Goal: Task Accomplishment & Management: Use online tool/utility

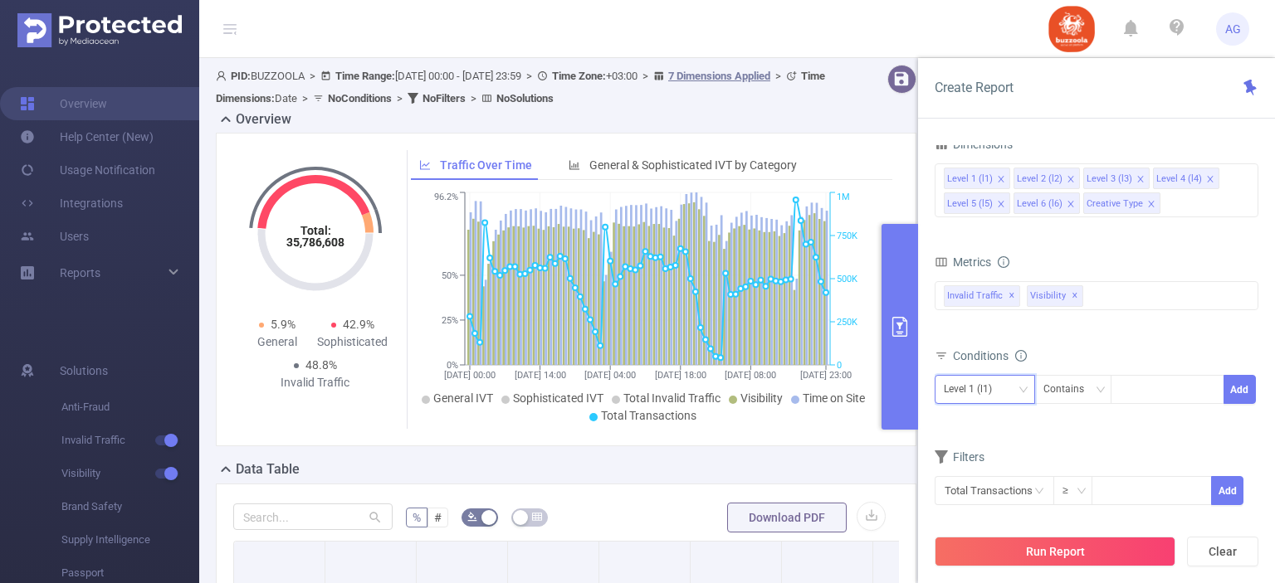
click at [1006, 391] on div "Level 1 (l1)" at bounding box center [985, 389] width 82 height 27
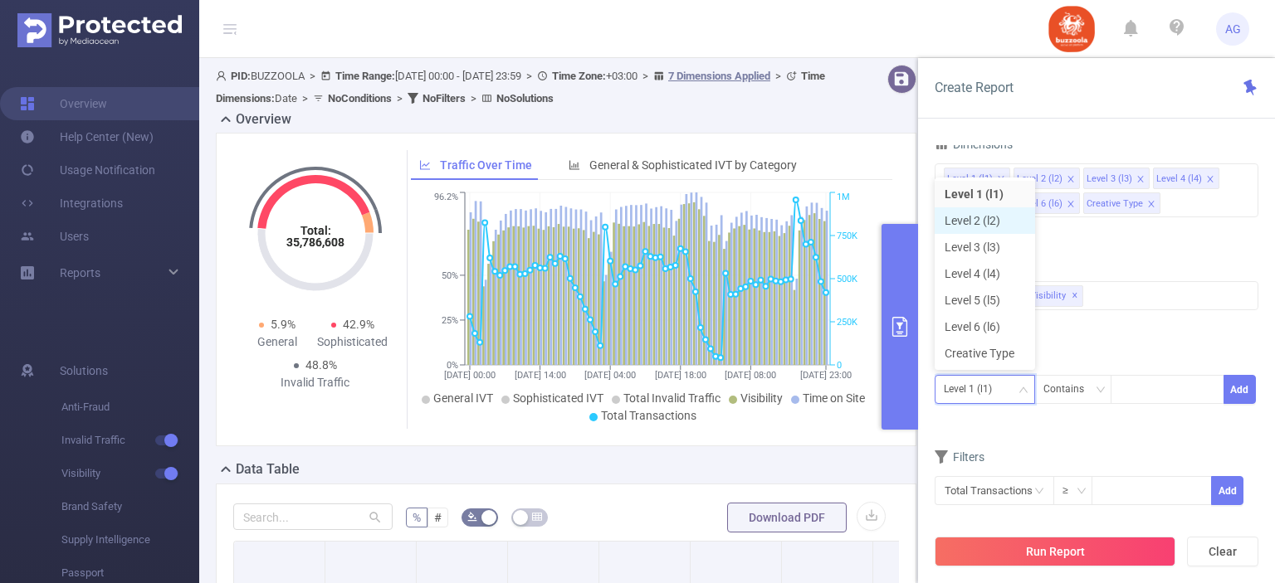
click at [984, 227] on li "Level 2 (l2)" at bounding box center [985, 220] width 100 height 27
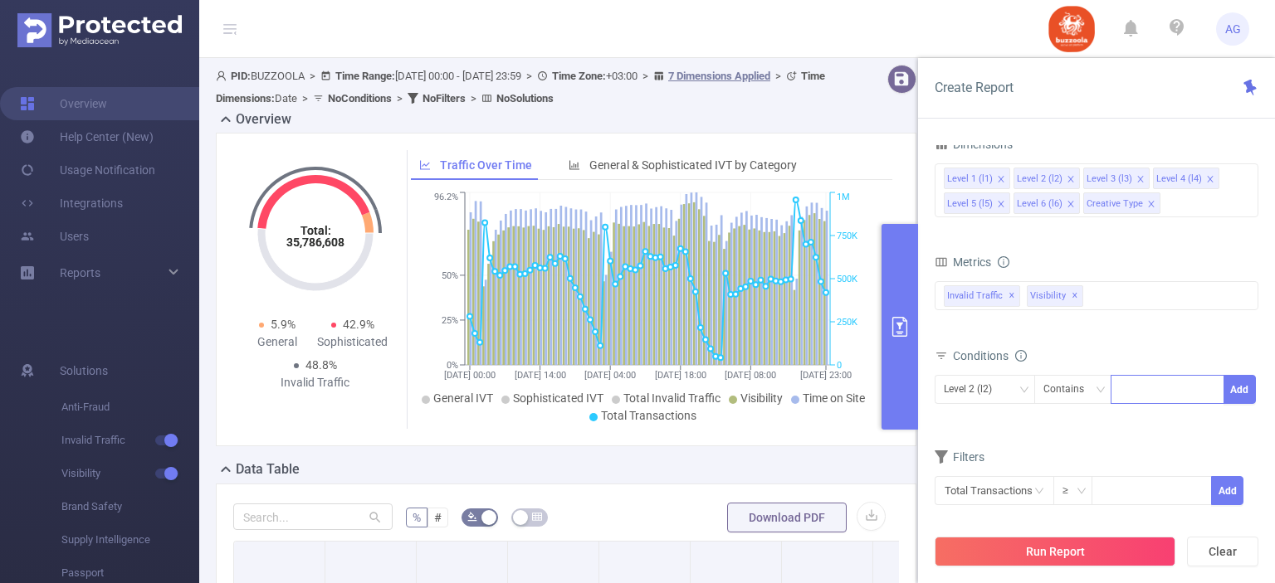
click at [1146, 392] on div at bounding box center [1167, 389] width 95 height 27
paste input "583324"
type input "583324"
click at [1140, 418] on li "583324" at bounding box center [1167, 421] width 114 height 27
click at [1237, 388] on button "Add" at bounding box center [1239, 389] width 32 height 29
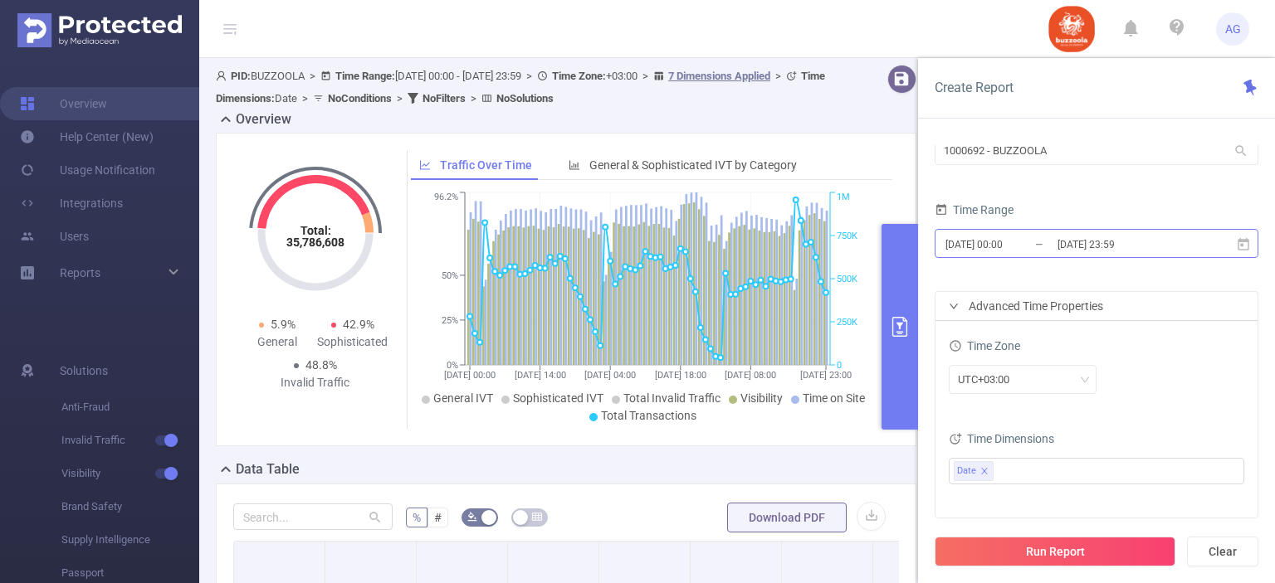
click at [1011, 246] on input "2025-09-29 00:00" at bounding box center [1011, 244] width 134 height 22
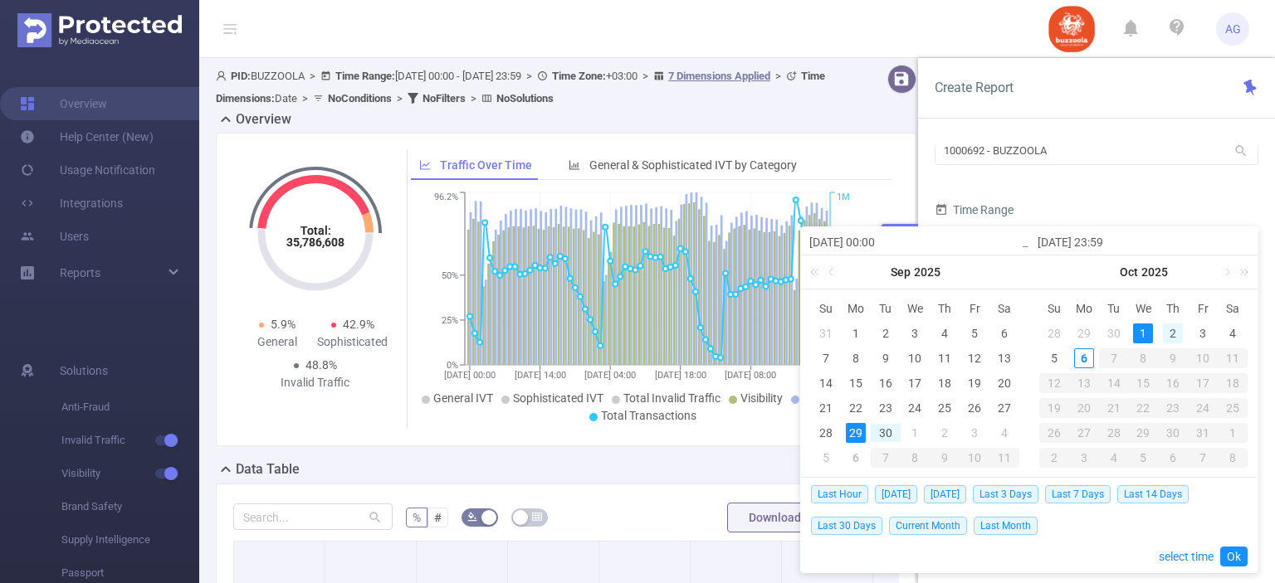
click at [1165, 334] on div "2" at bounding box center [1173, 334] width 20 height 20
click at [1055, 357] on div "5" at bounding box center [1054, 359] width 20 height 20
type input "2025-10-02 00:00"
type input "2025-10-05 23:59"
type input "2025-10-02 00:00"
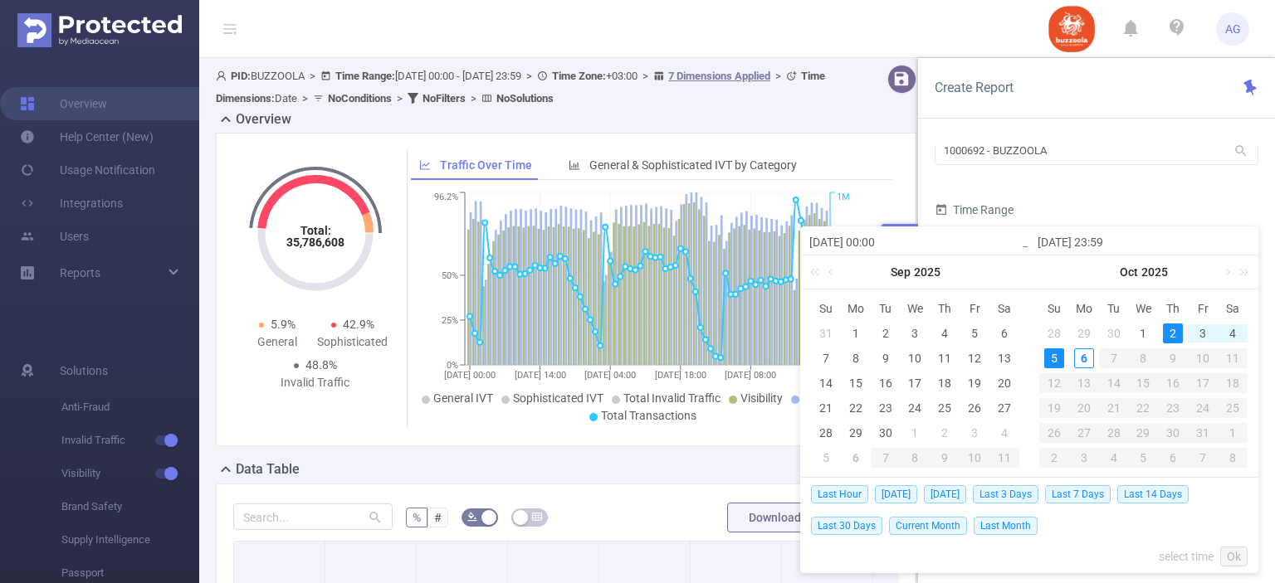
type input "2025-10-05 23:59"
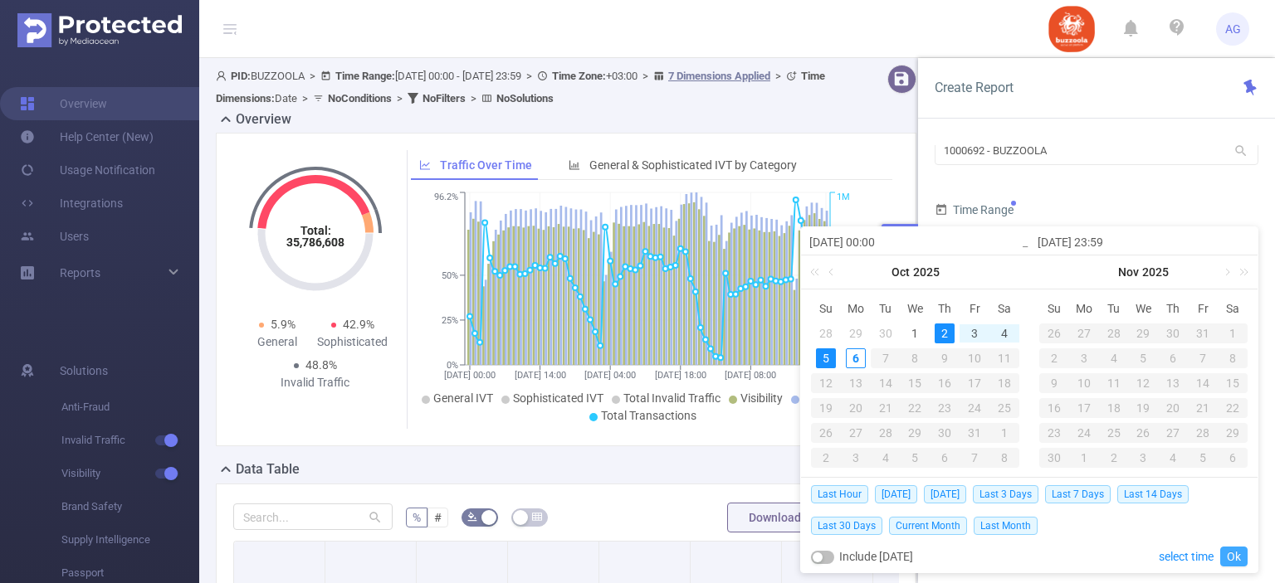
click at [1235, 554] on link "Ok" at bounding box center [1233, 557] width 27 height 20
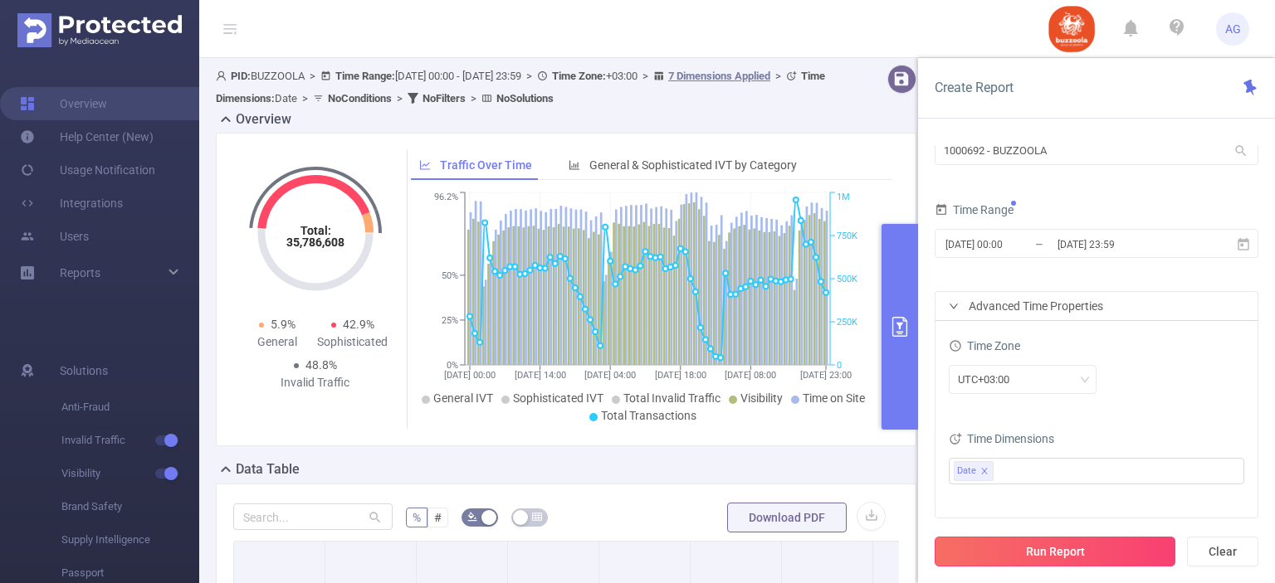
click at [1086, 549] on button "Run Report" at bounding box center [1055, 552] width 241 height 30
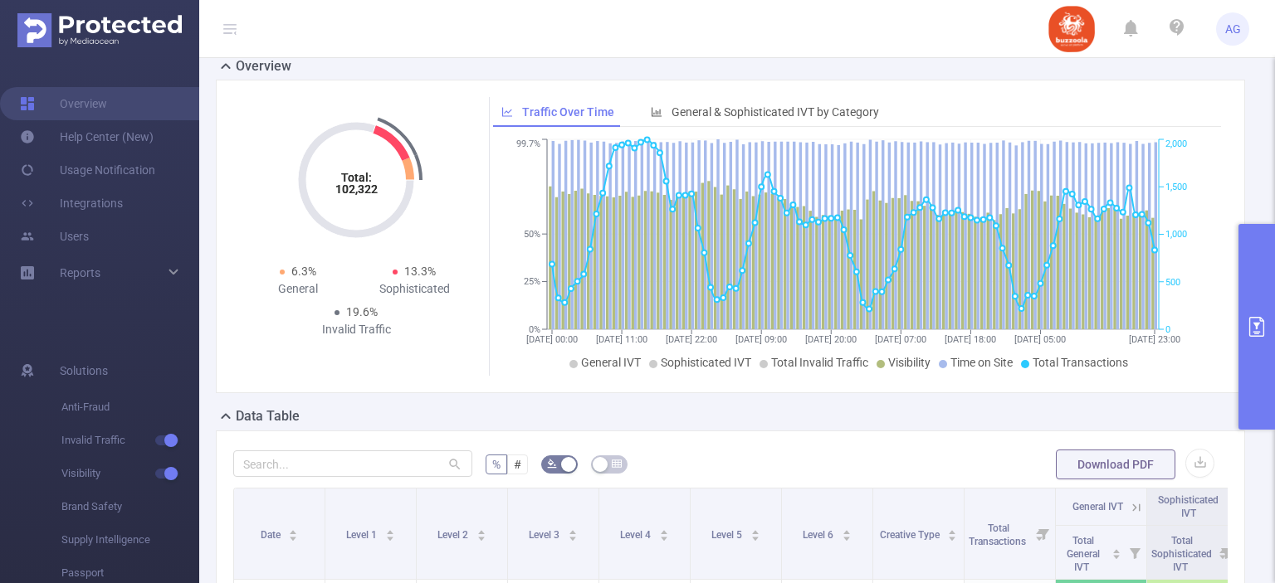
scroll to position [52, 0]
click at [1193, 464] on button "button" at bounding box center [1199, 464] width 29 height 29
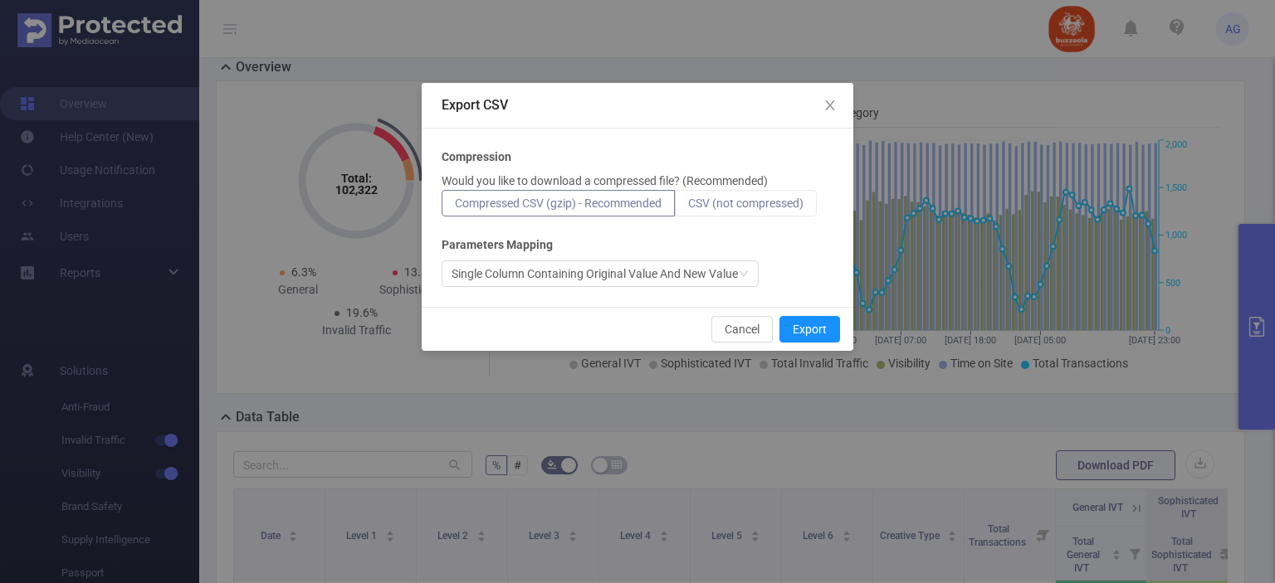
click at [790, 208] on span "CSV (not compressed)" at bounding box center [745, 203] width 115 height 13
click at [688, 207] on input "CSV (not compressed)" at bounding box center [688, 207] width 0 height 0
click at [817, 334] on button "Export" at bounding box center [809, 329] width 61 height 27
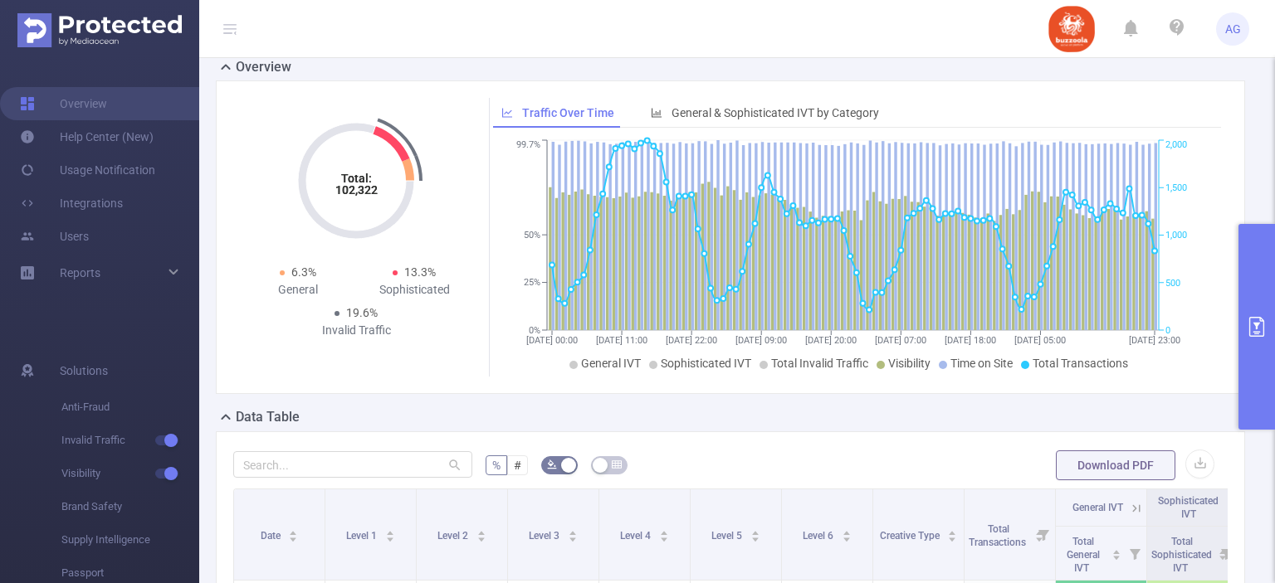
click at [1253, 371] on button "primary" at bounding box center [1256, 327] width 37 height 206
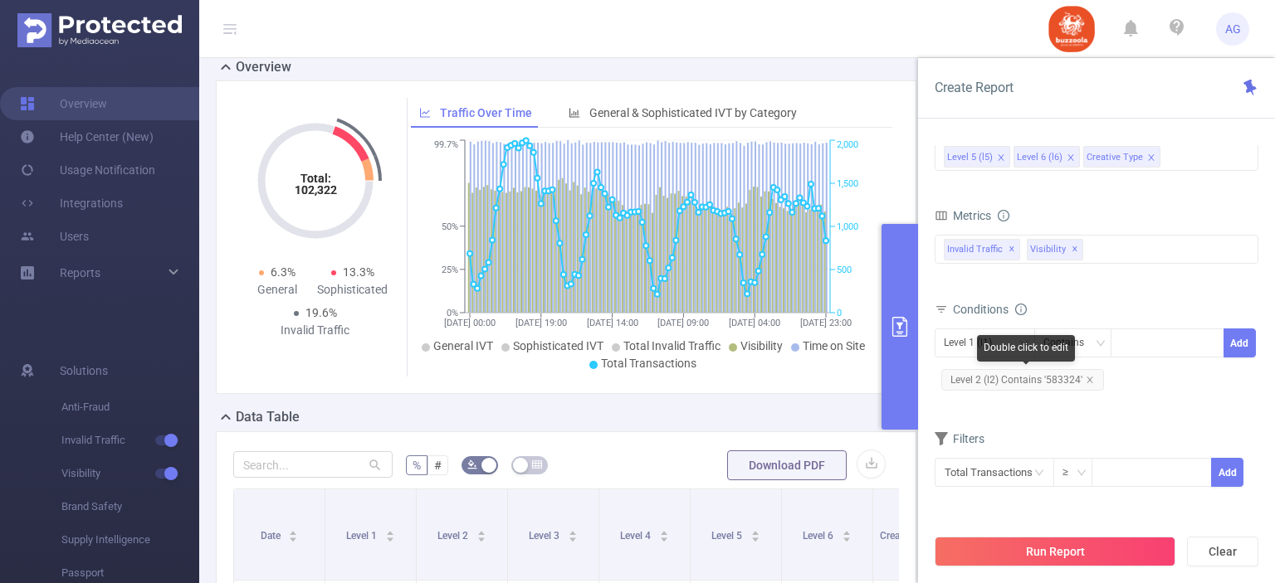
click at [1037, 381] on span "Level 2 (l2) Contains '583324'" at bounding box center [1022, 380] width 163 height 22
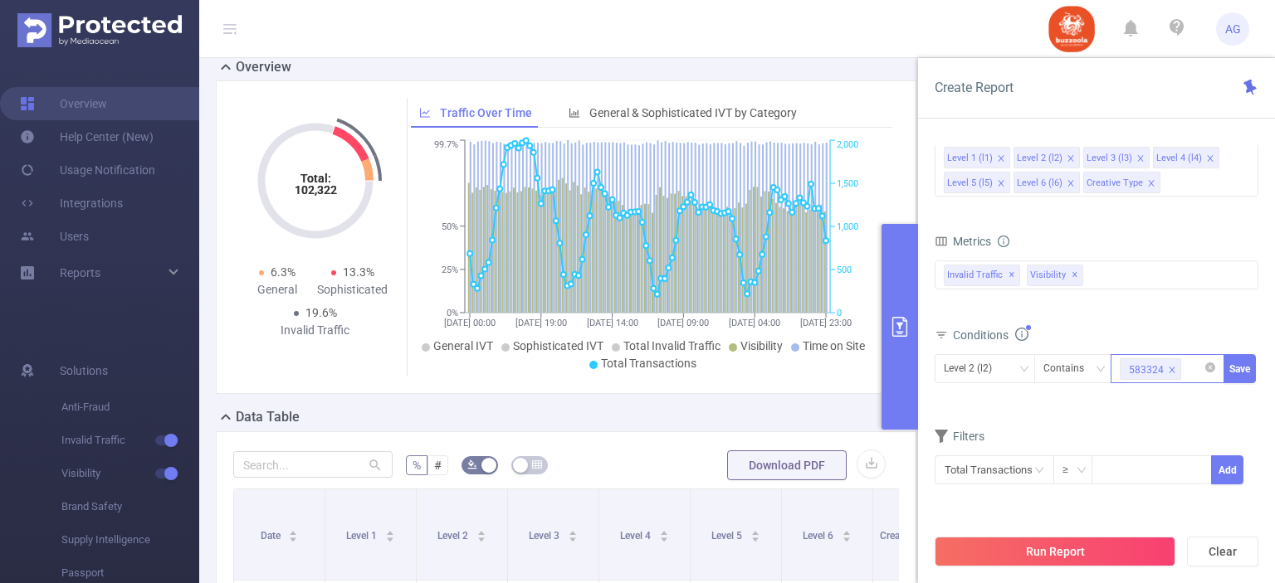
click at [1170, 373] on icon "icon: close" at bounding box center [1172, 371] width 8 height 10
click at [1146, 364] on div at bounding box center [1167, 368] width 95 height 27
paste input "590852"
type input "590852"
click at [1154, 403] on li "590852" at bounding box center [1167, 401] width 114 height 27
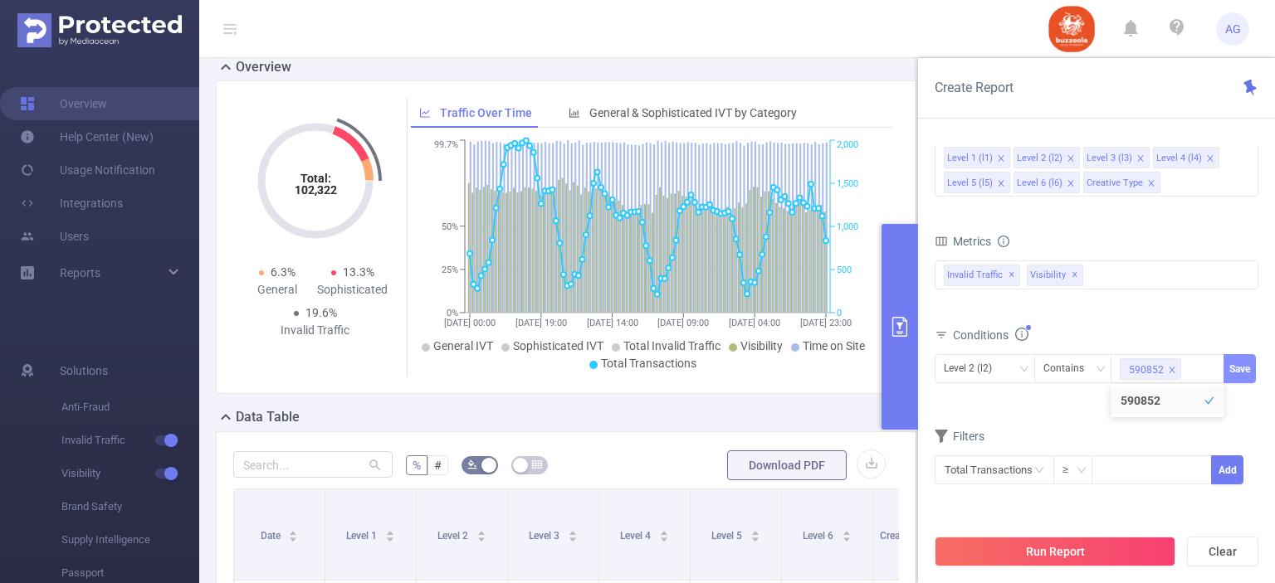
click at [1237, 369] on button "Save" at bounding box center [1239, 368] width 32 height 29
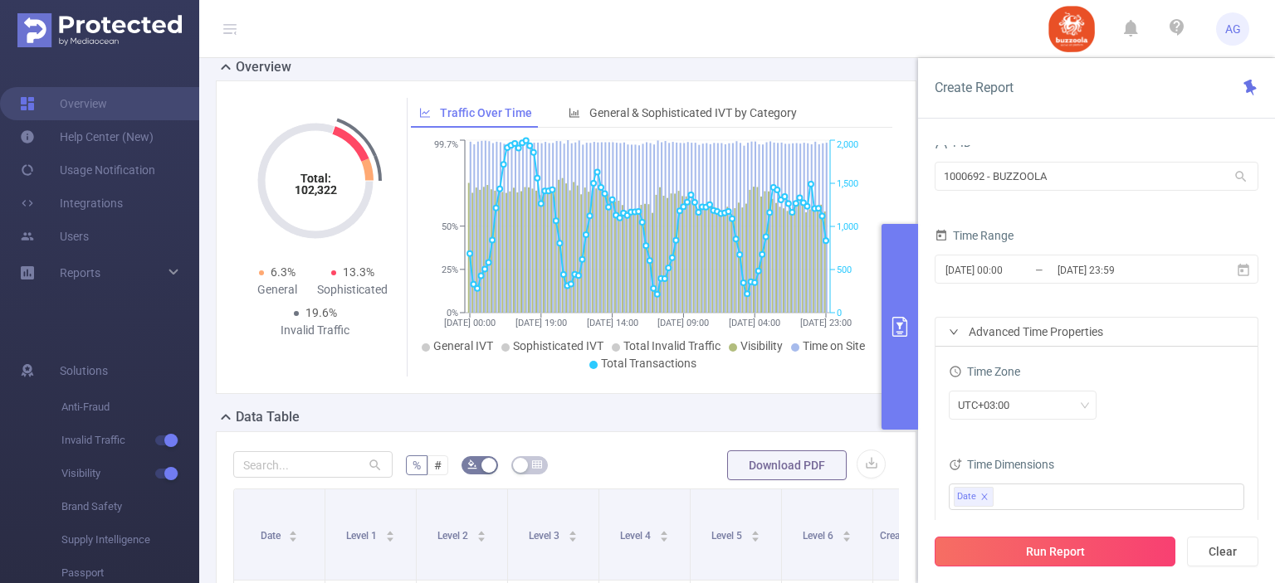
click at [1061, 554] on button "Run Report" at bounding box center [1055, 552] width 241 height 30
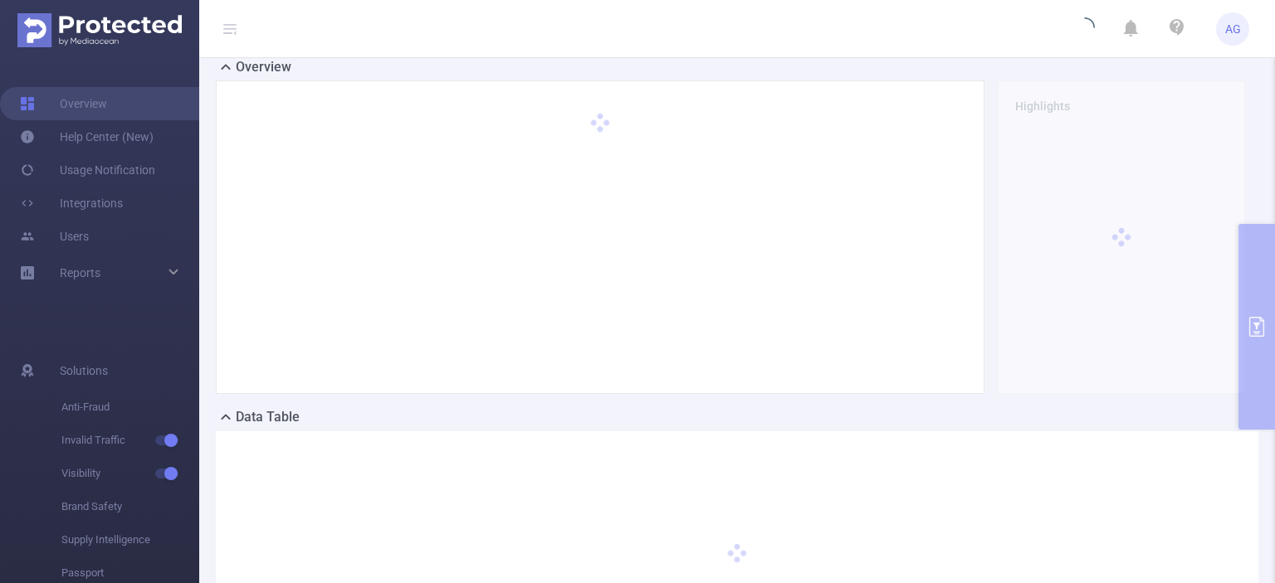
scroll to position [27, 0]
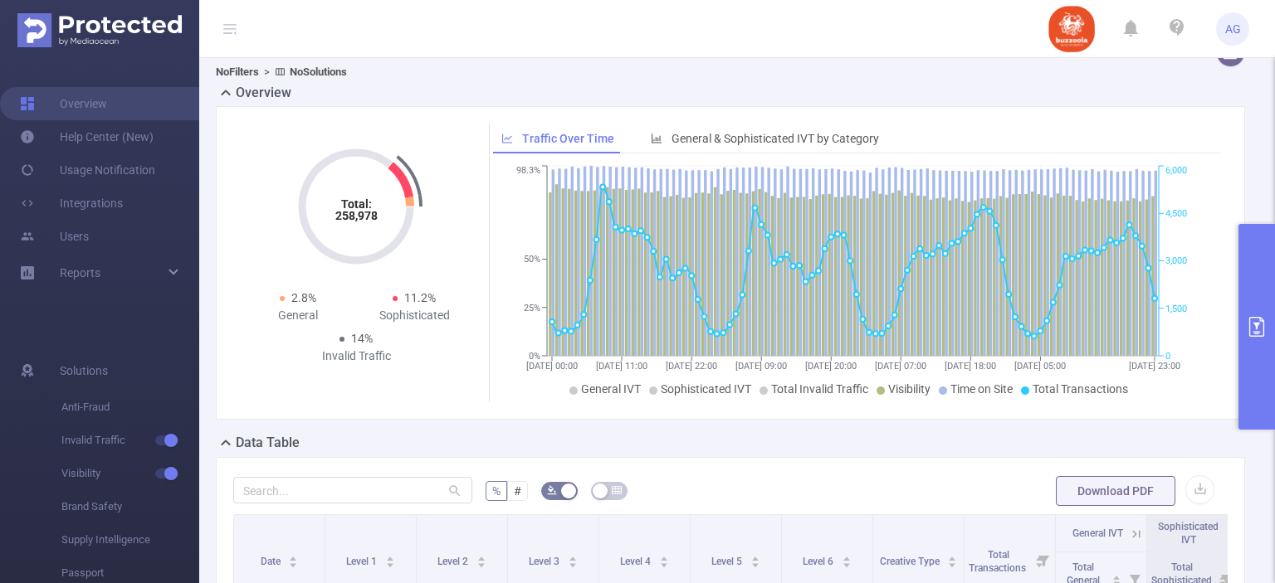
scroll to position [52, 0]
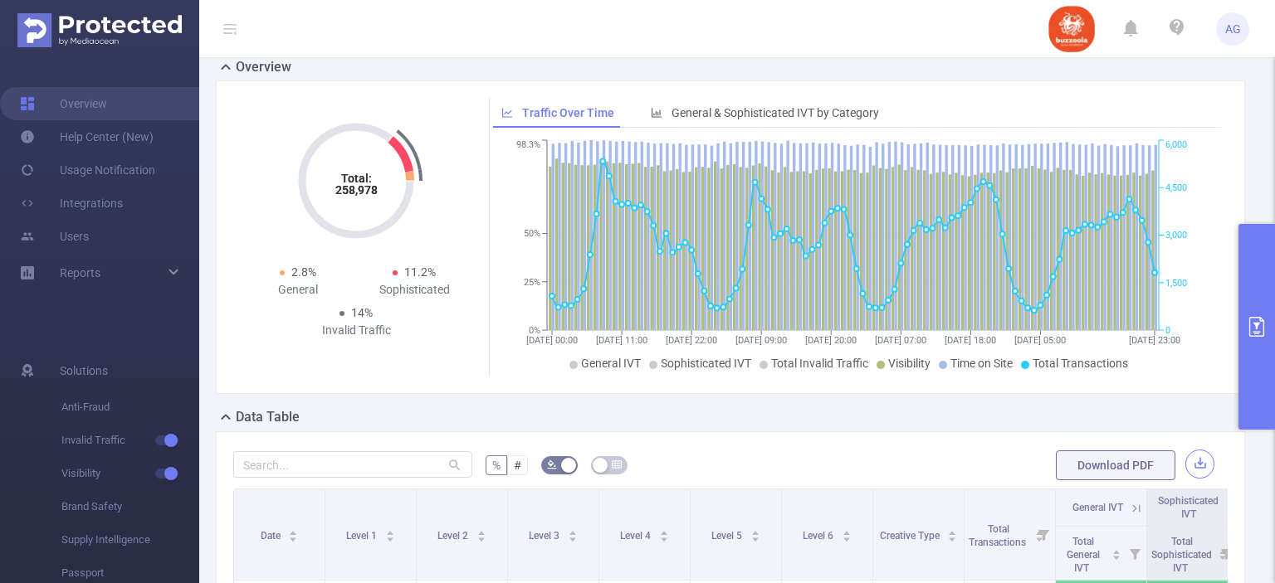
click at [1198, 458] on button "button" at bounding box center [1199, 464] width 29 height 29
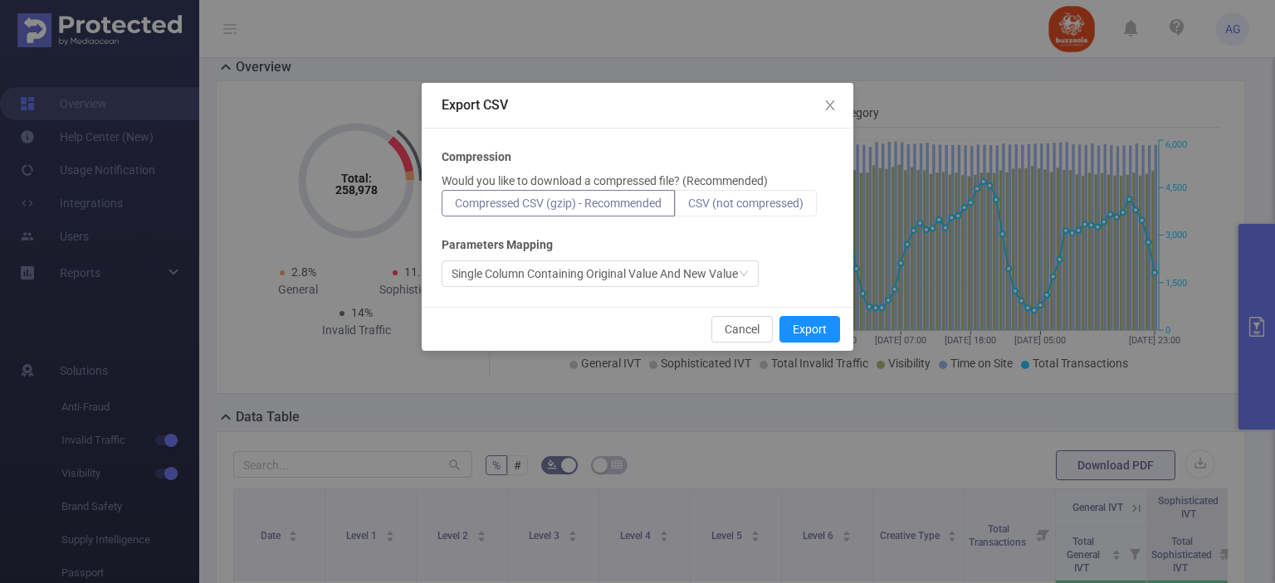
click at [788, 203] on span "CSV (not compressed)" at bounding box center [745, 203] width 115 height 13
click at [688, 207] on input "CSV (not compressed)" at bounding box center [688, 207] width 0 height 0
click at [822, 332] on button "Export" at bounding box center [809, 329] width 61 height 27
